Goal: Task Accomplishment & Management: Manage account settings

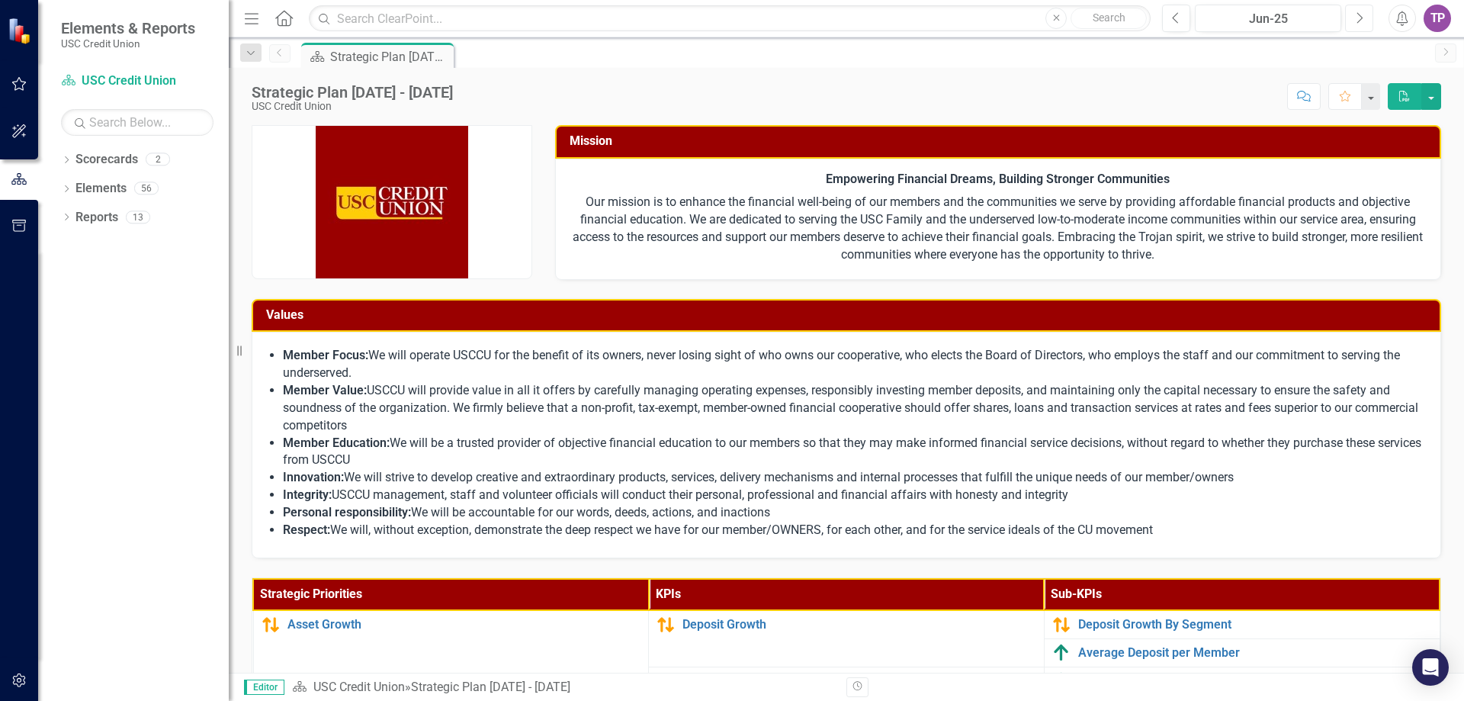
click at [1357, 21] on icon "Next" at bounding box center [1359, 18] width 8 height 14
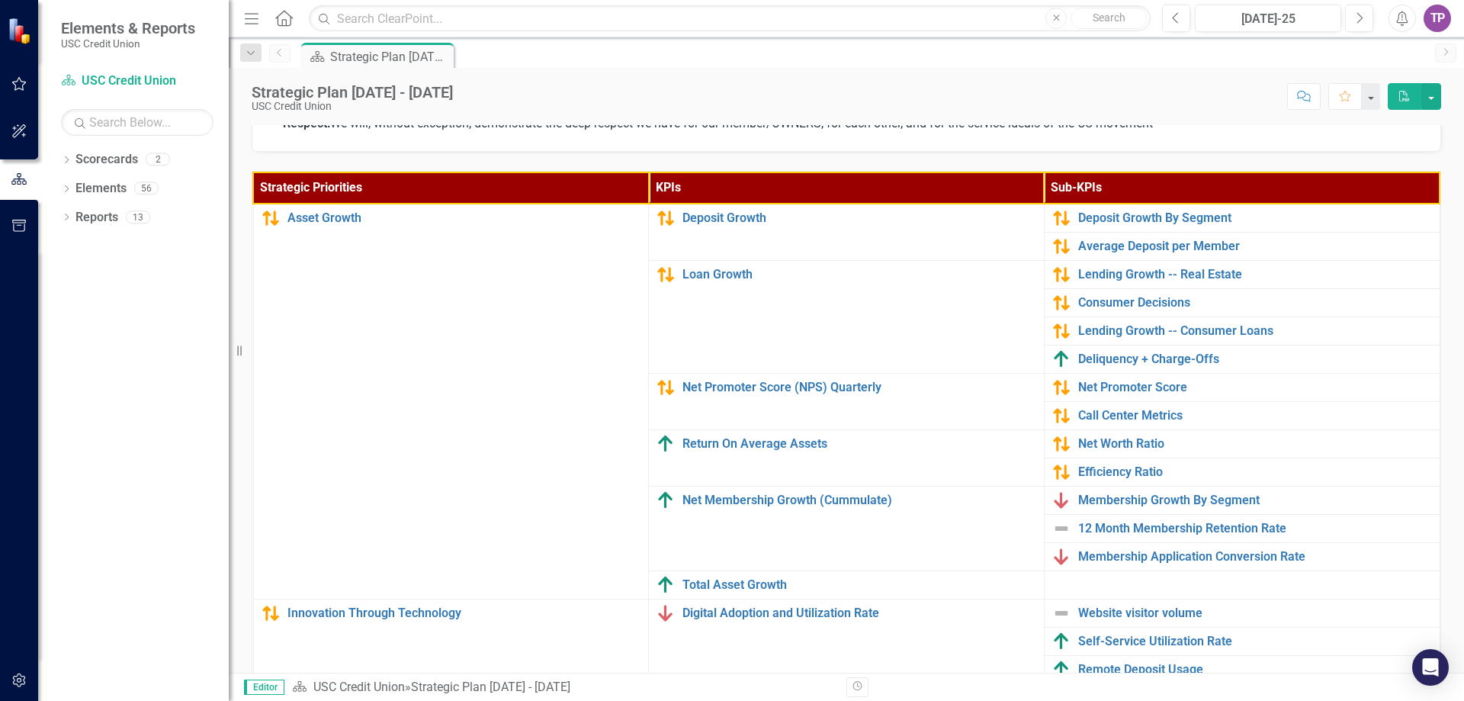
scroll to position [408, 0]
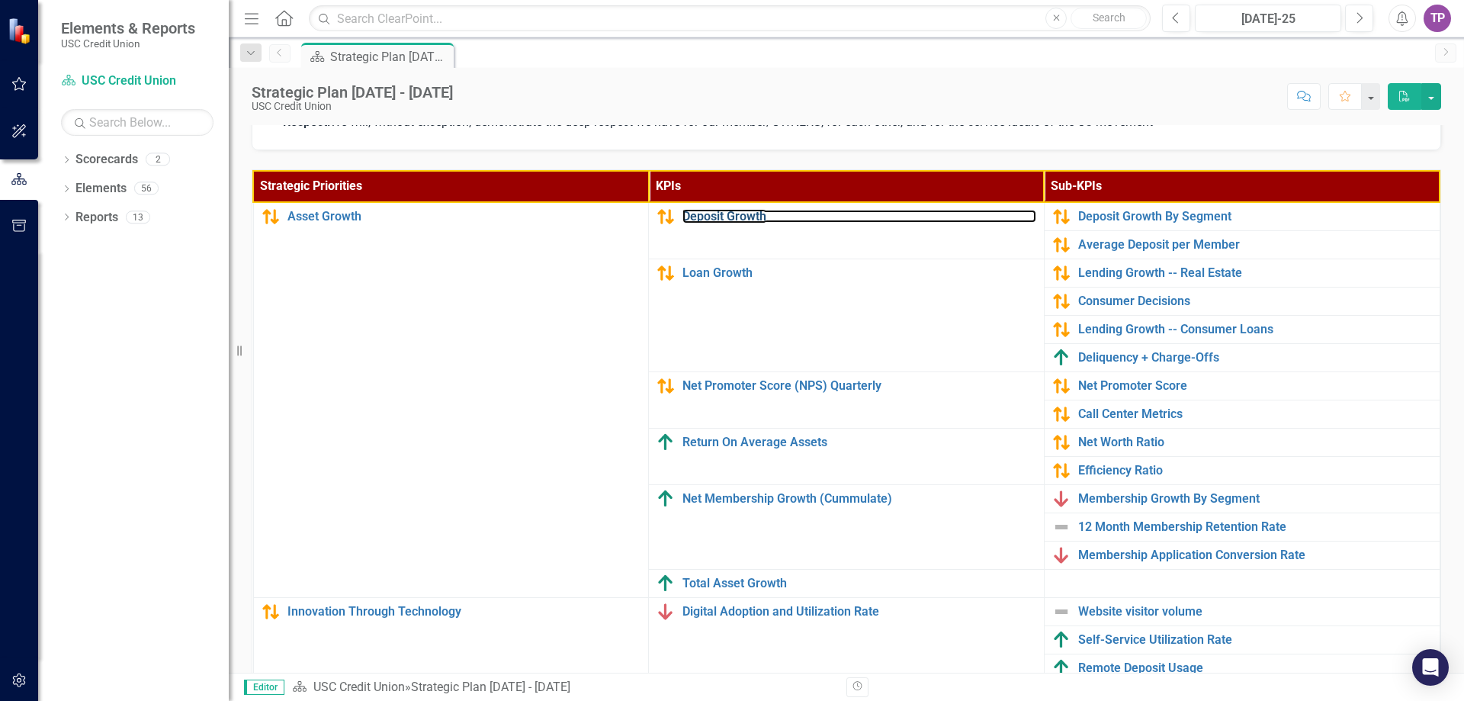
drag, startPoint x: 693, startPoint y: 212, endPoint x: 82, endPoint y: 238, distance: 611.4
click at [693, 212] on link "Deposit Growth" at bounding box center [860, 217] width 354 height 14
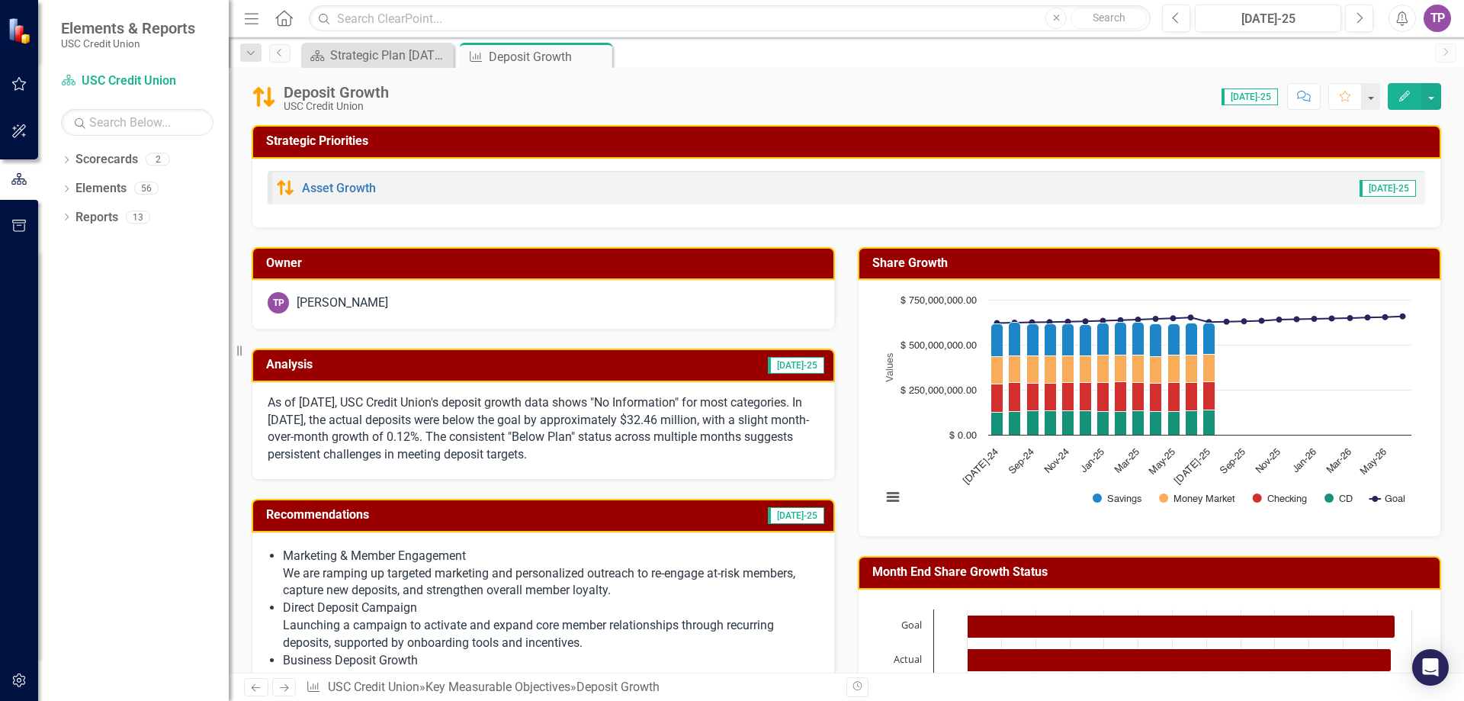
scroll to position [229, 0]
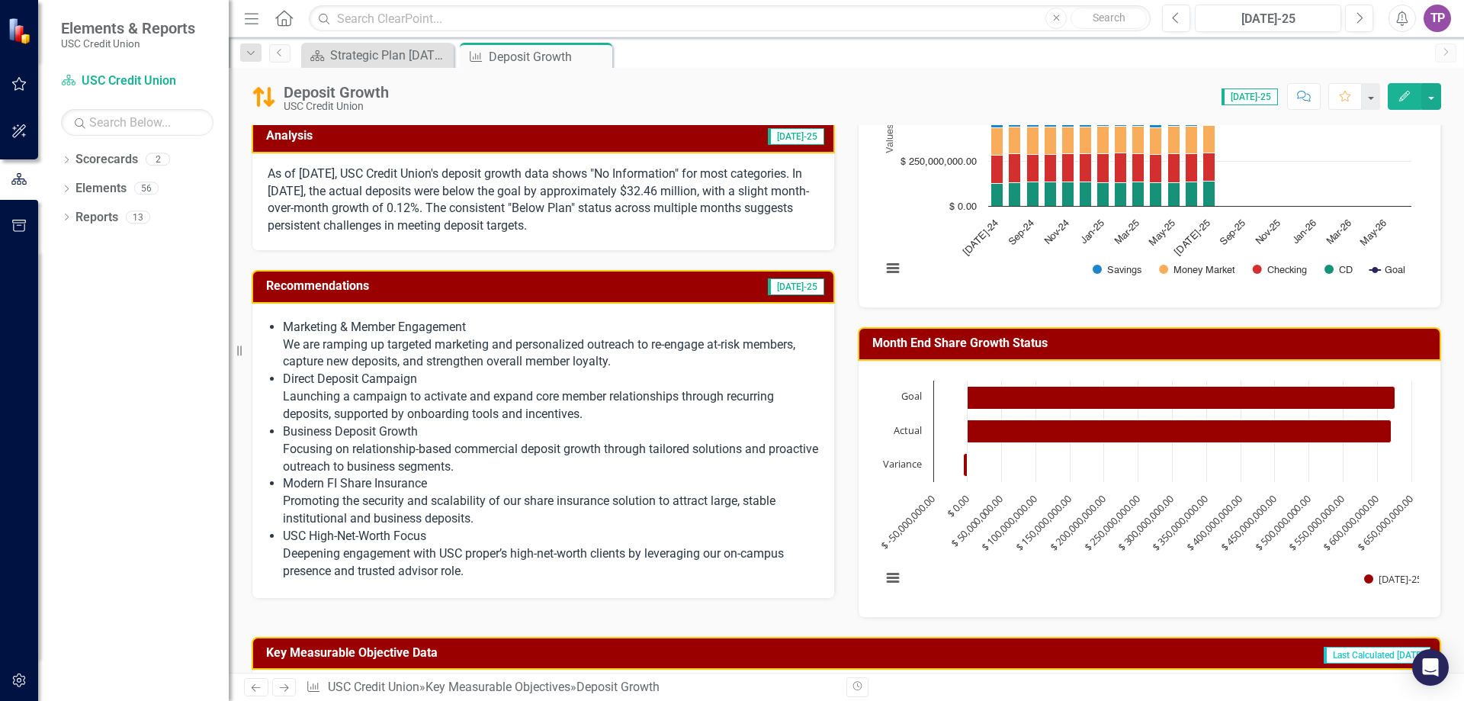
click at [602, 210] on p "As of [DATE], USC Credit Union's deposit growth data shows "No Information" for…" at bounding box center [543, 199] width 551 height 69
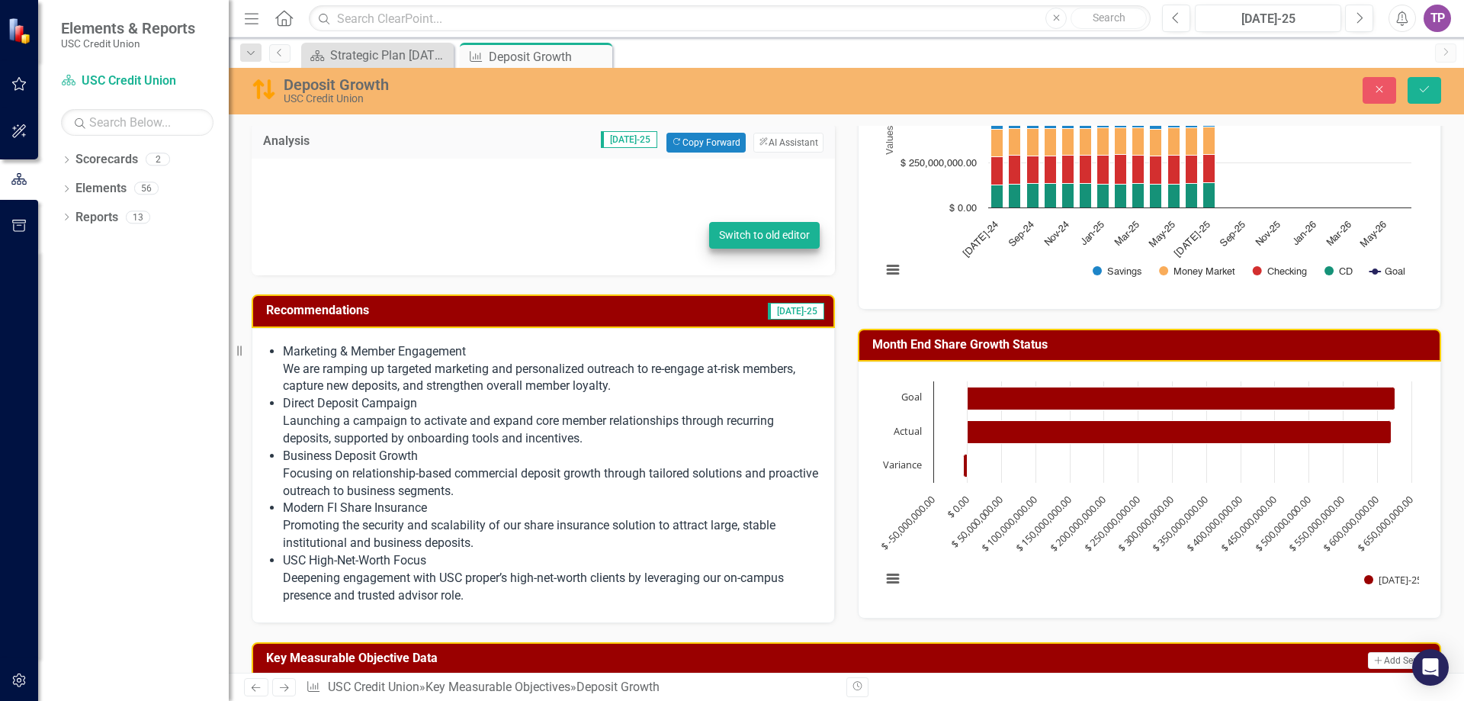
type textarea "<p>As of [DATE], USC Credit Union's deposit growth data shows "No Information" …"
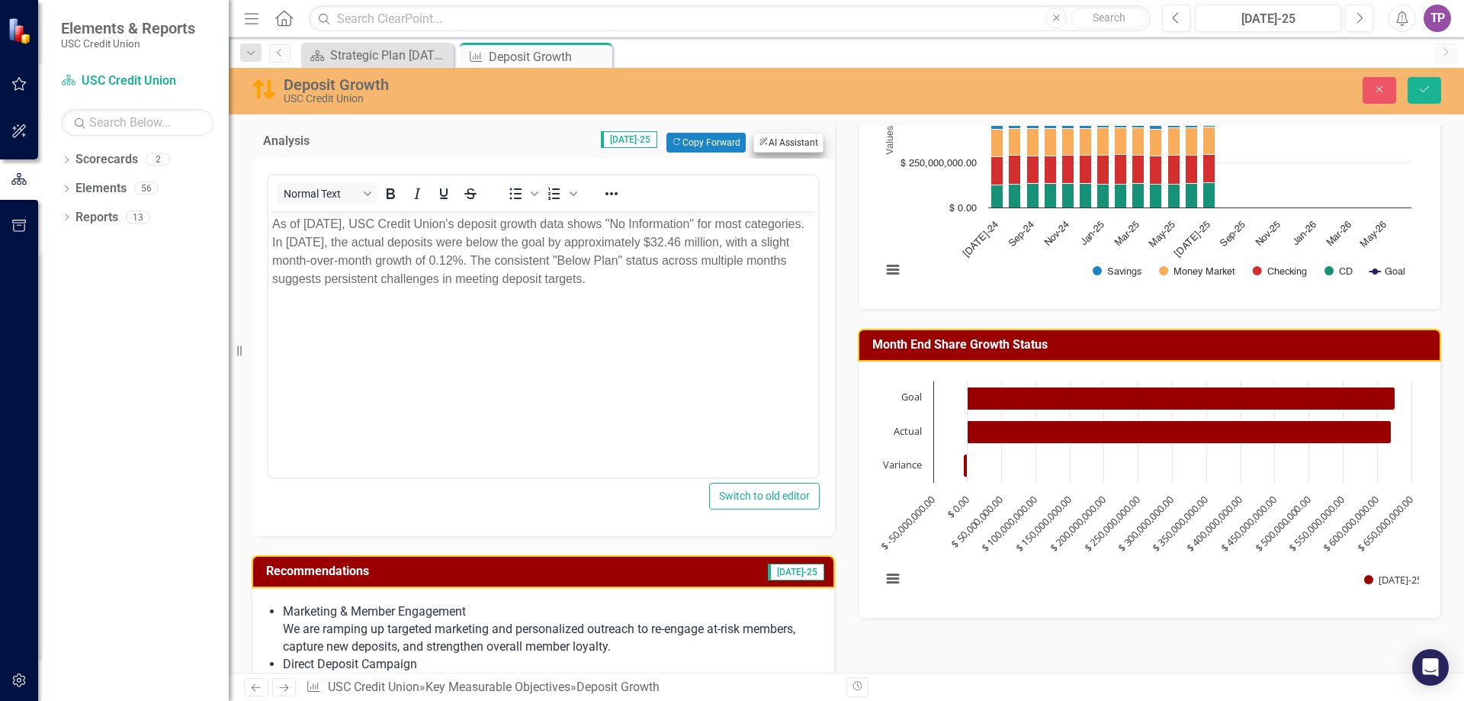
scroll to position [0, 0]
click at [776, 147] on button "ClearPoint AI AI Assistant" at bounding box center [789, 143] width 70 height 20
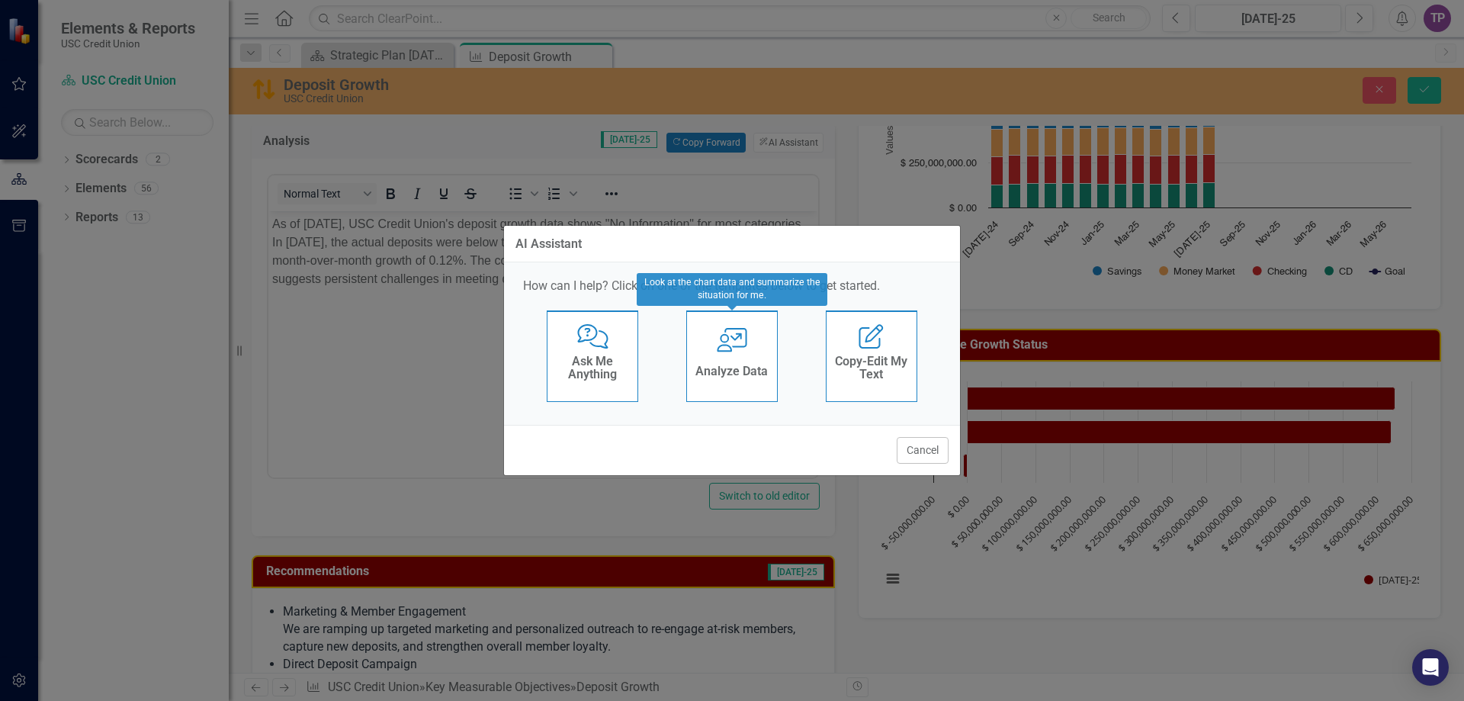
click at [690, 354] on div "User with Chart Analyze Data" at bounding box center [732, 356] width 92 height 92
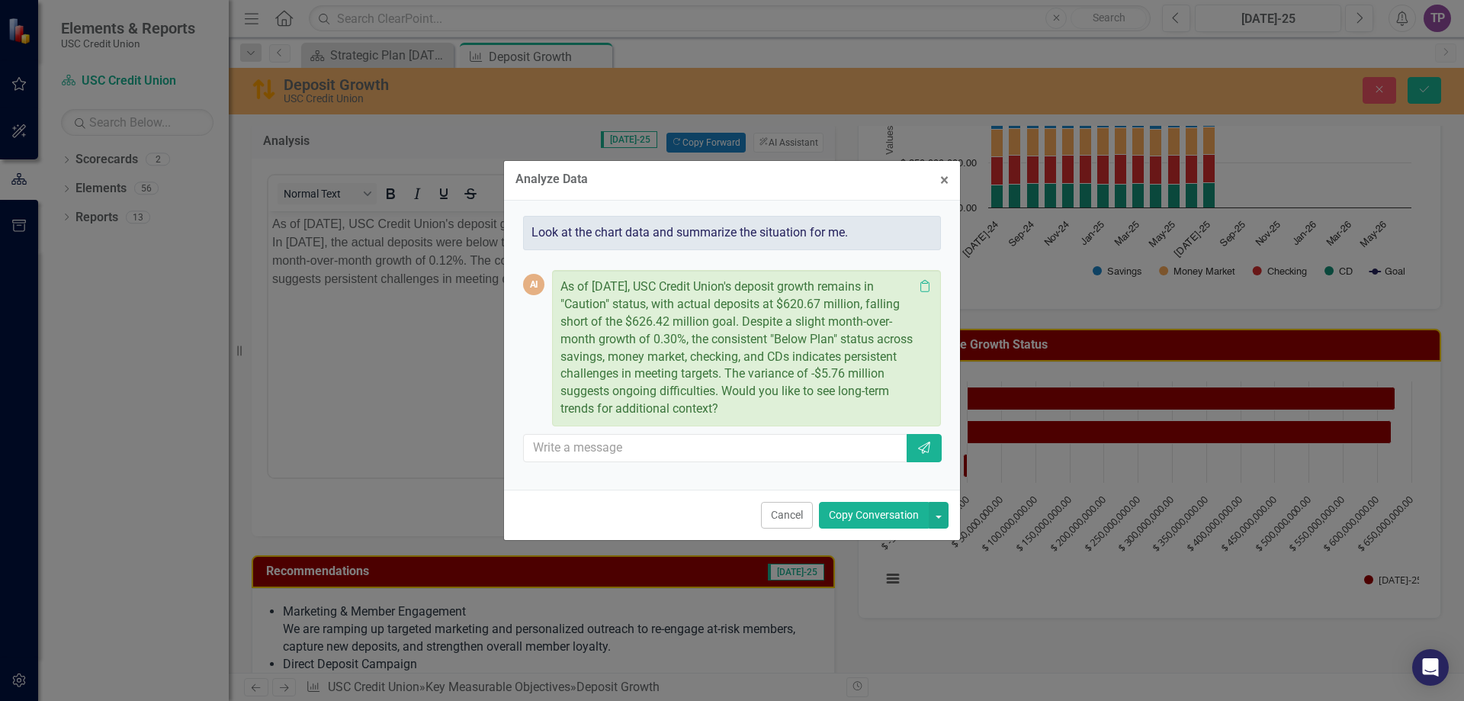
click at [881, 515] on button "Copy Conversation" at bounding box center [874, 515] width 110 height 27
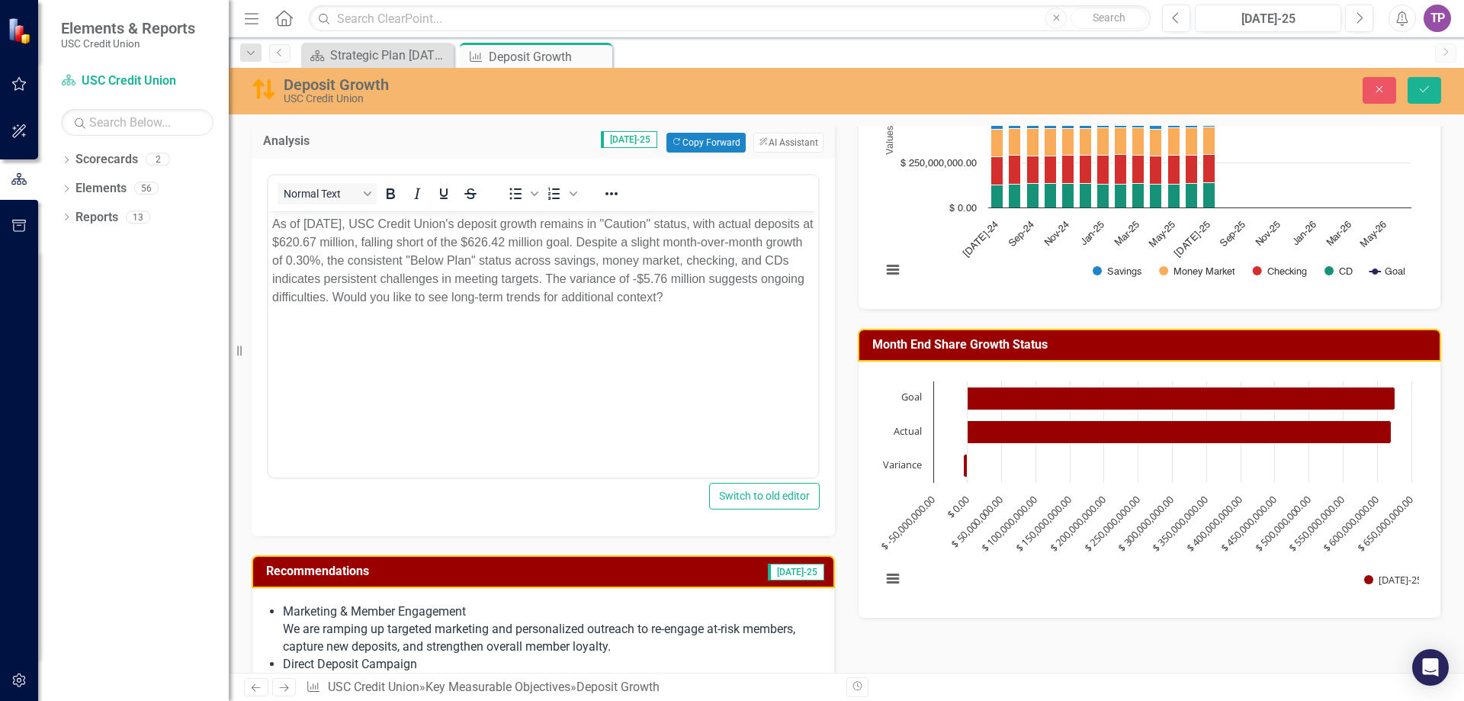
click at [620, 438] on body "As of [DATE], USC Credit Union's deposit growth remains in "Caution" status, wi…" at bounding box center [543, 324] width 550 height 229
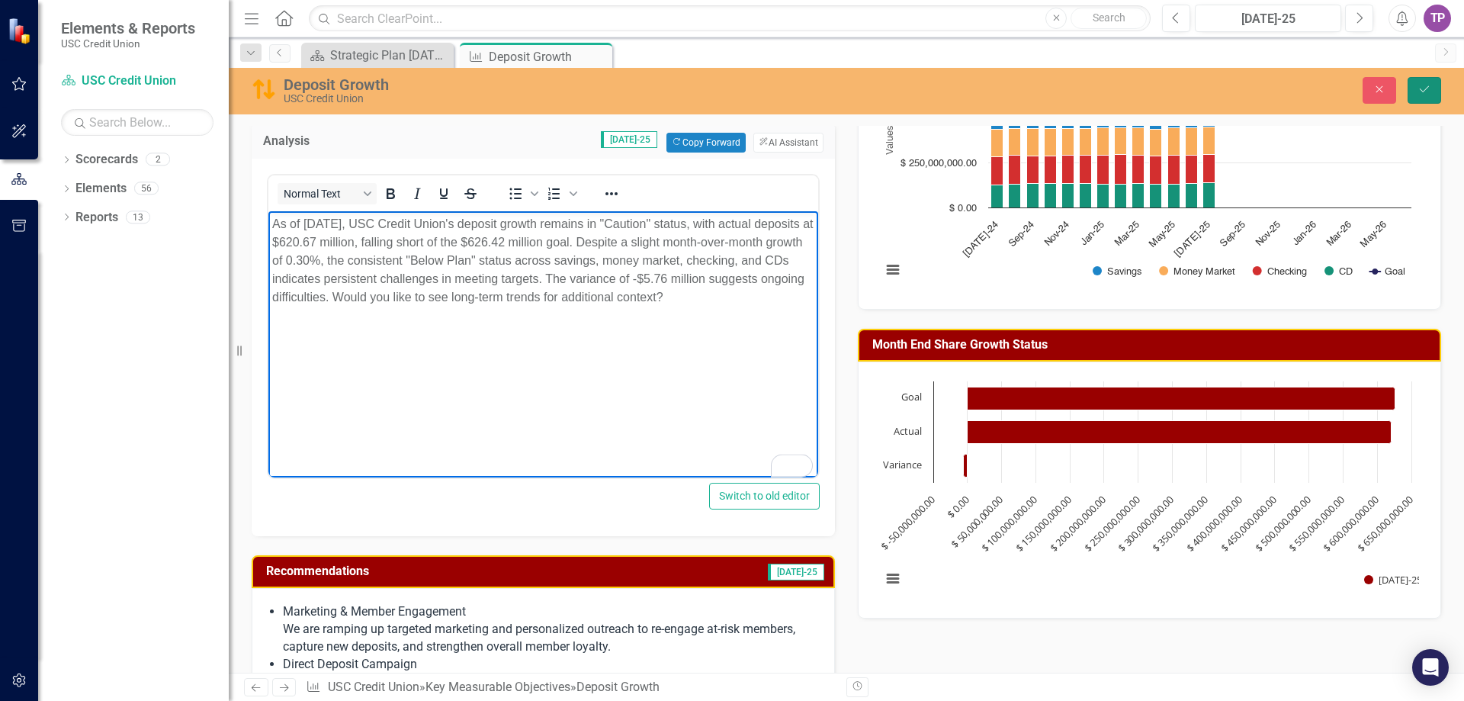
click at [1438, 85] on button "Save" at bounding box center [1425, 90] width 34 height 27
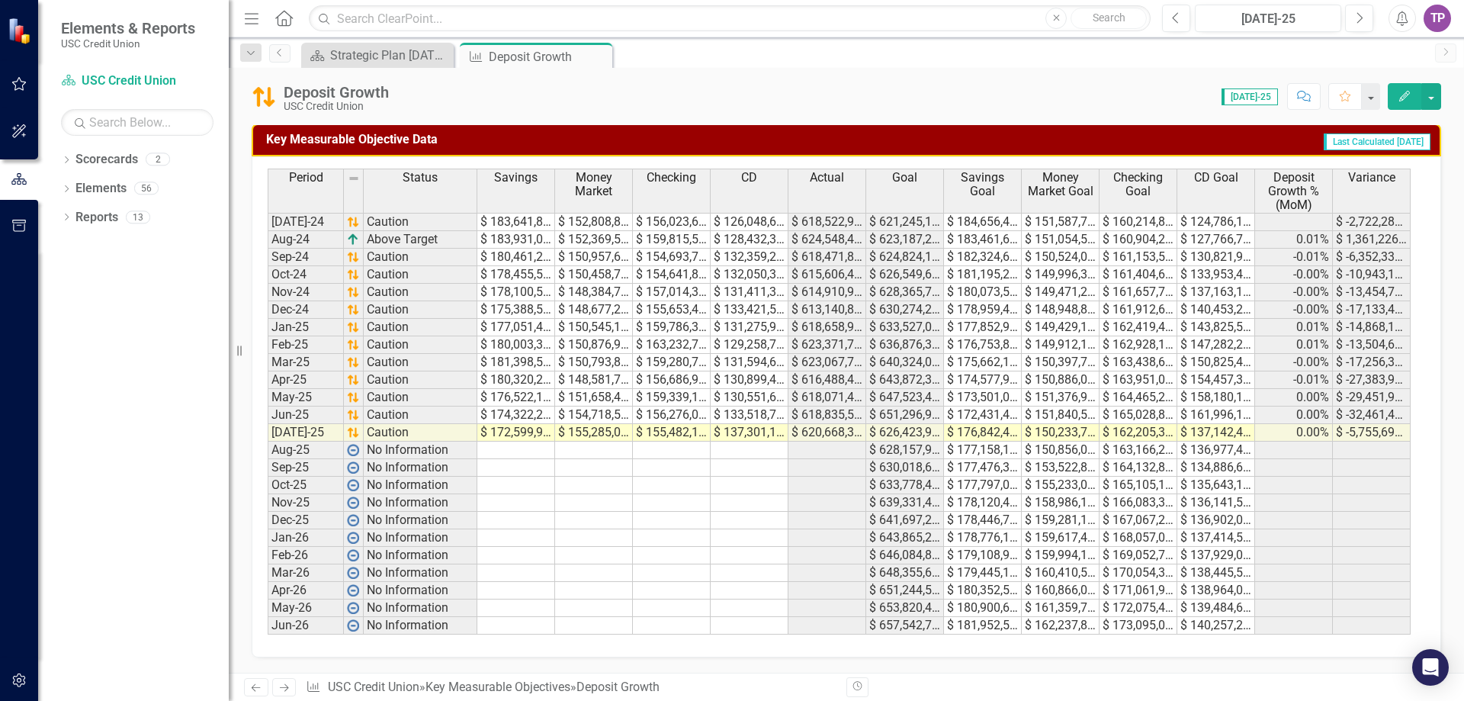
scroll to position [437, 0]
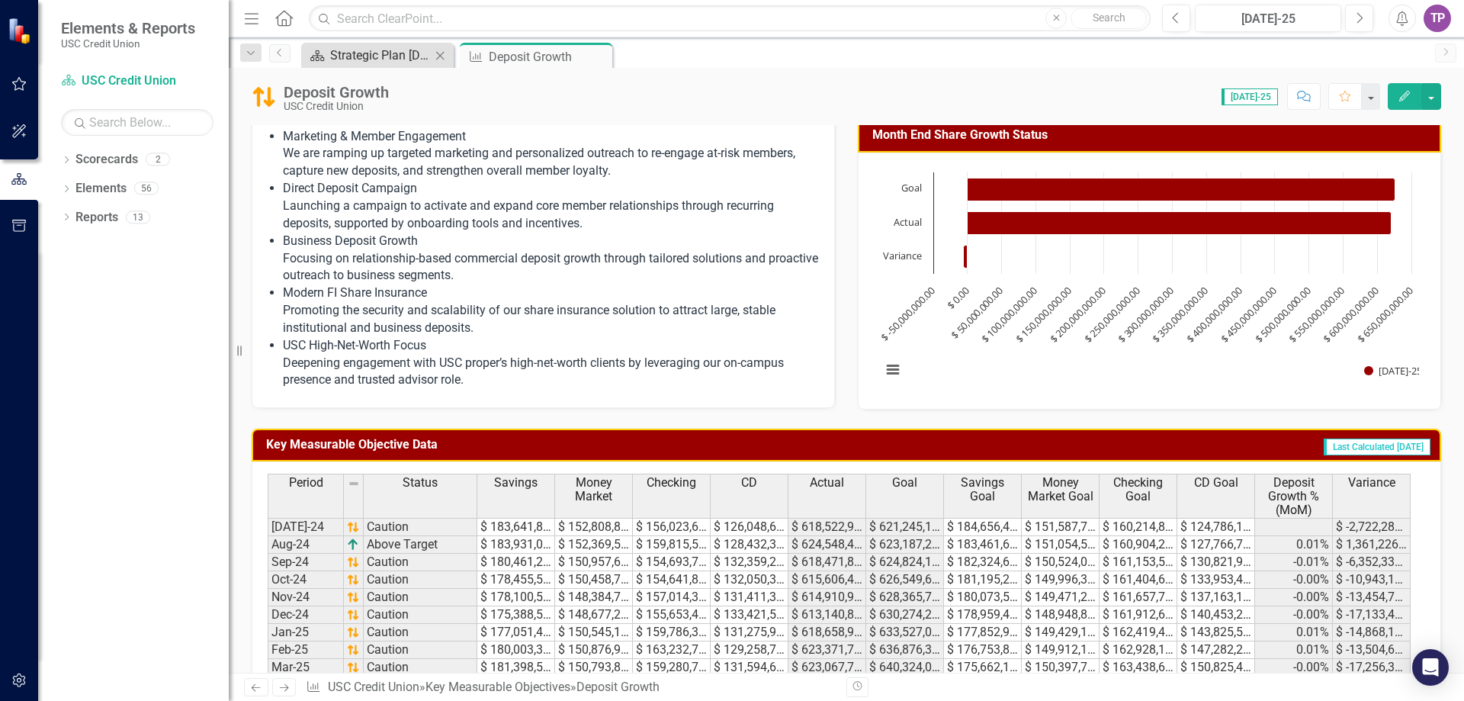
click at [381, 63] on div "Strategic Plan [DATE] - [DATE]" at bounding box center [380, 55] width 101 height 19
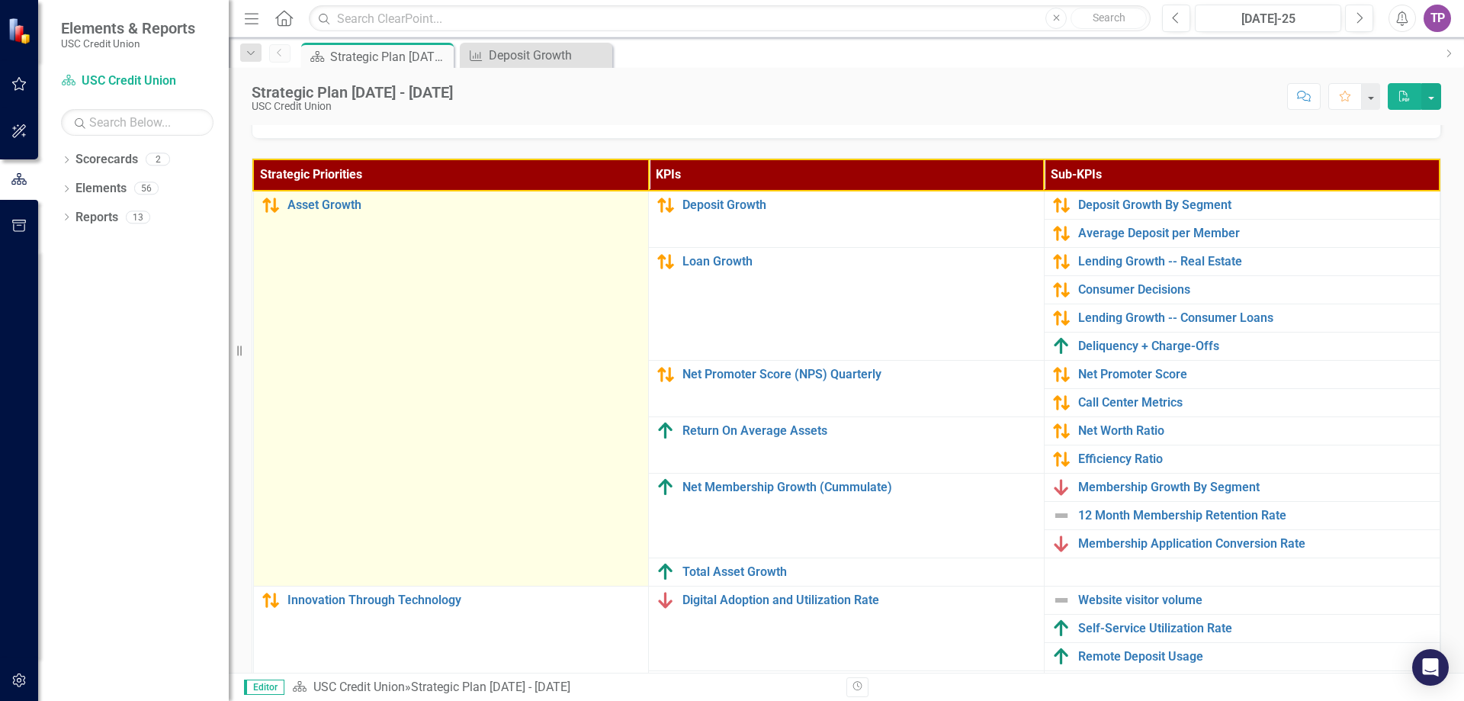
scroll to position [484, 0]
